Goal: Task Accomplishment & Management: Use online tool/utility

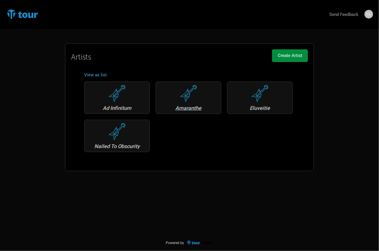
click at [189, 107] on div "Amaranthe" at bounding box center [188, 108] width 59 height 5
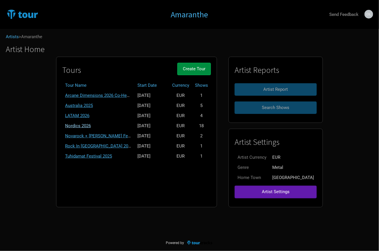
click at [91, 123] on link "Nordics 2026" at bounding box center [78, 125] width 26 height 5
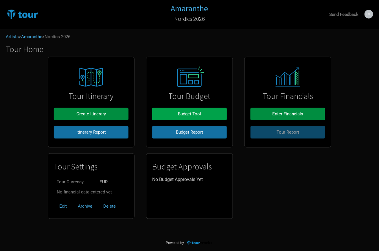
click at [169, 112] on button "Budget Tool" at bounding box center [189, 114] width 75 height 12
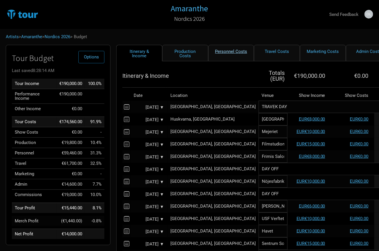
click at [228, 55] on link "Personnel Costs" at bounding box center [231, 53] width 46 height 17
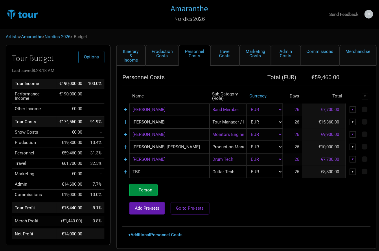
click at [198, 66] on div "Personnel Costs Total ( EUR ) €59,460.00 Name Sub-Category (Role) Currency Days…" at bounding box center [246, 158] width 261 height 184
click at [164, 55] on link "Production Costs" at bounding box center [162, 55] width 33 height 21
select select "Shows"
select select "Show Days"
select select "Shows"
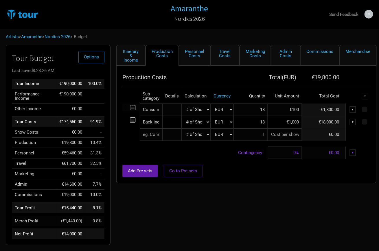
click at [291, 129] on input at bounding box center [285, 135] width 34 height 12
type input "€0"
click at [294, 123] on input "€1,000" at bounding box center [285, 122] width 34 height 12
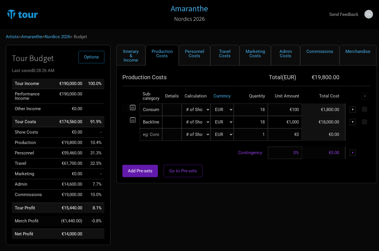
click at [294, 123] on input "€1,000" at bounding box center [285, 122] width 34 height 12
type input "€7"
type input "€600"
click at [234, 159] on div at bounding box center [246, 162] width 248 height 6
click at [154, 134] on input "text" at bounding box center [151, 135] width 23 height 12
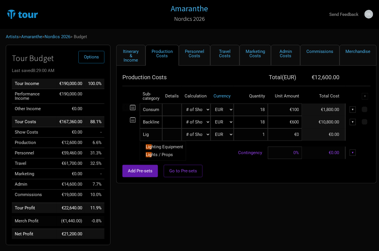
type input "Ligh"
type input "Light"
type input "Lighti"
type input "Lightin"
type input "Lighting"
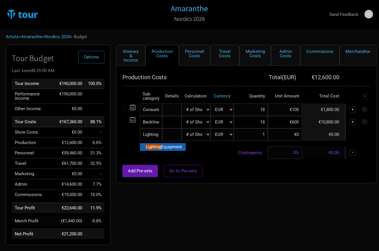
click at [161, 146] on mark "Lighting" at bounding box center [153, 146] width 15 height 5
select select "Shows"
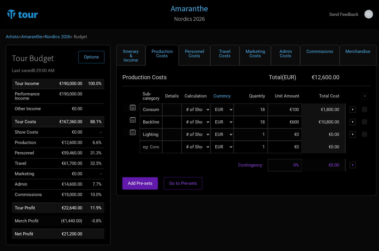
type input "18"
click at [295, 132] on input at bounding box center [285, 135] width 34 height 12
type input "€200"
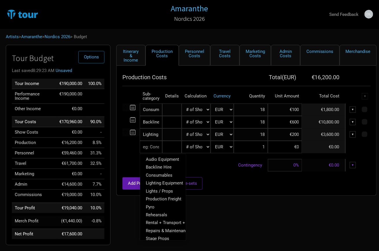
click at [153, 146] on input "text" at bounding box center [151, 147] width 23 height 12
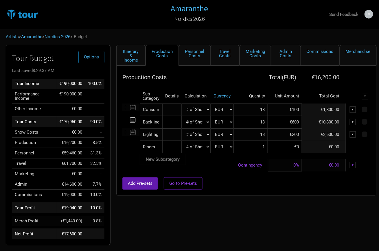
type input "Risers"
click at [157, 153] on td "Risers New Subcategory New Subcategory" at bounding box center [151, 147] width 23 height 12
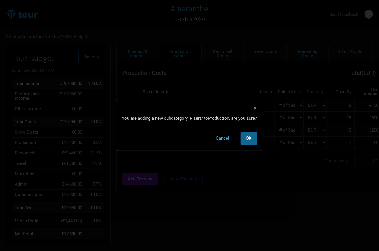
click at [247, 137] on span "OK" at bounding box center [249, 138] width 6 height 5
select select "Shows"
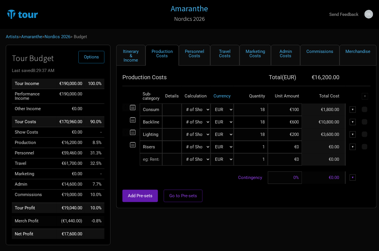
type input "18"
click at [279, 159] on input at bounding box center [285, 159] width 34 height 12
type input "€0"
click at [225, 173] on td "Contingency" at bounding box center [195, 178] width 146 height 12
select select "Show Days"
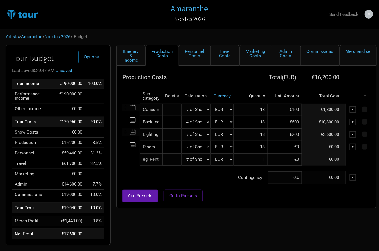
select select "Shows"
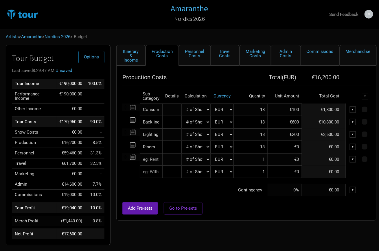
type input "18"
click at [295, 150] on input at bounding box center [285, 147] width 34 height 12
type input "€50"
click at [219, 202] on div "Add Pre-sets Go to Pre-sets" at bounding box center [246, 208] width 248 height 12
click at [227, 53] on link "Travel Costs" at bounding box center [225, 55] width 29 height 21
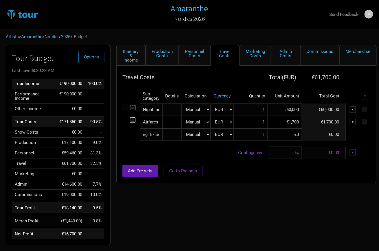
click at [289, 111] on input "€60,000" at bounding box center [285, 110] width 34 height 12
type input "€6"
type input "€40,000"
click at [240, 169] on div "Add Pre-sets Go to Pre-sets" at bounding box center [246, 171] width 248 height 12
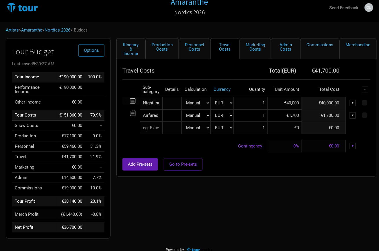
scroll to position [8, 0]
